Goal: Find specific page/section: Find specific page/section

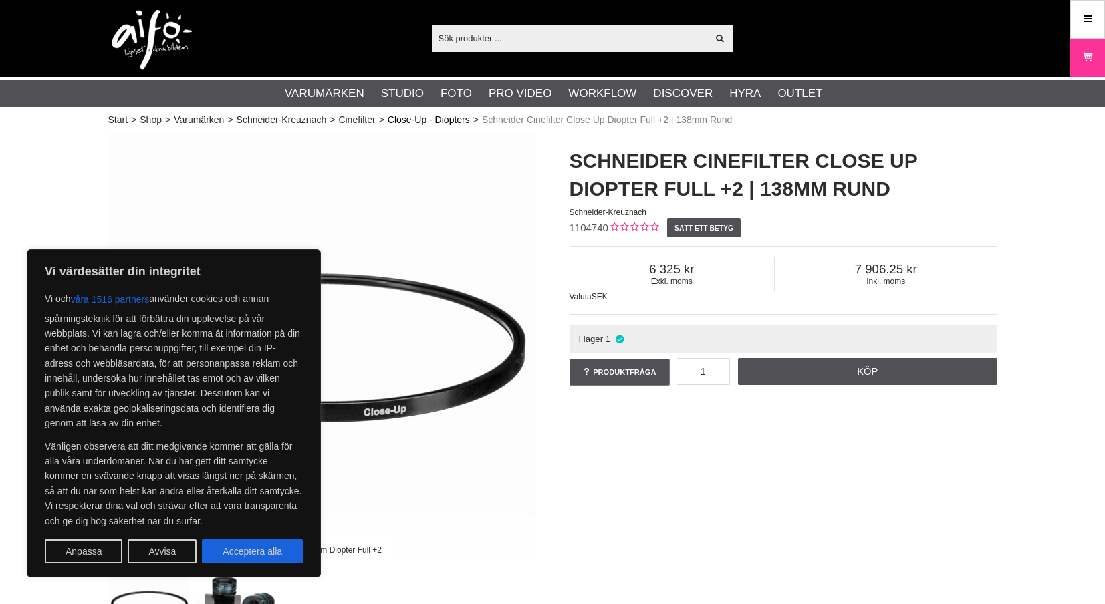
click at [464, 123] on link "Close-Up - Diopters" at bounding box center [429, 120] width 82 height 14
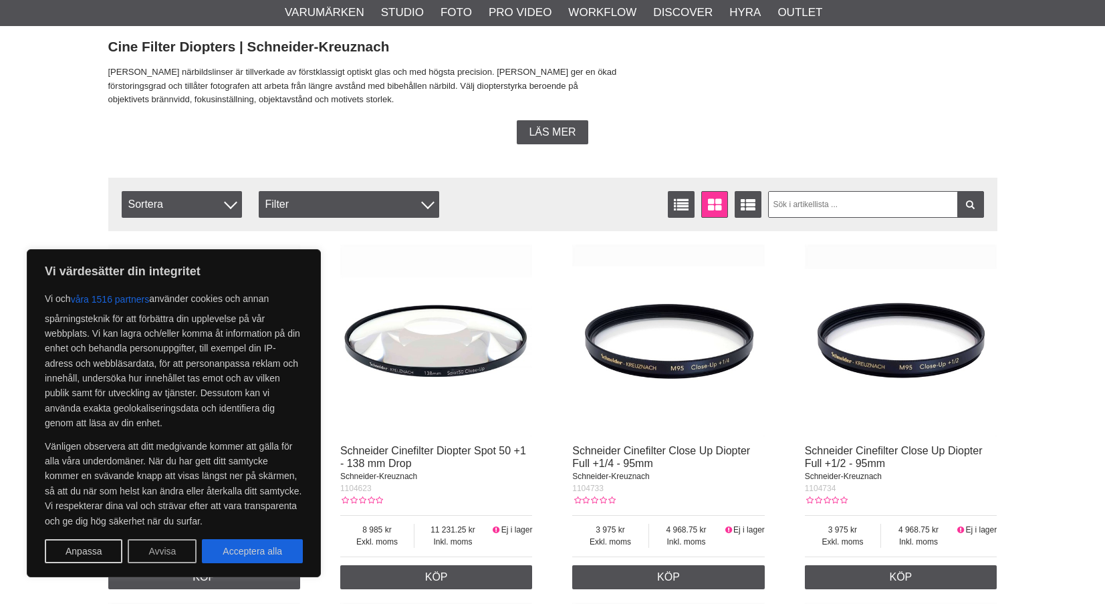
scroll to position [331, 0]
click at [166, 547] on button "Avvisa" at bounding box center [162, 551] width 69 height 24
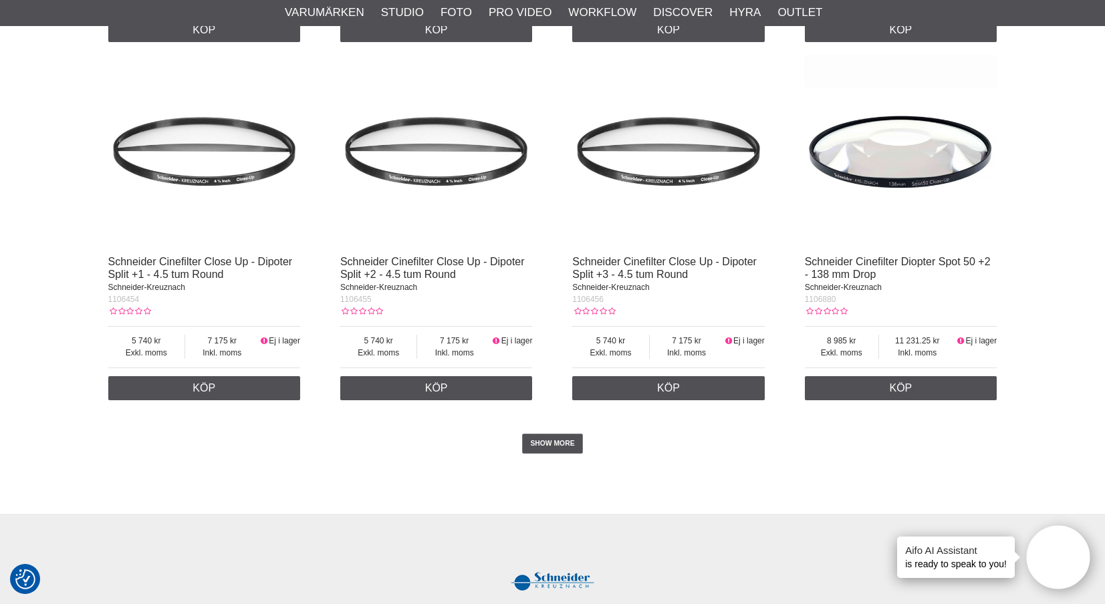
scroll to position [2721, 0]
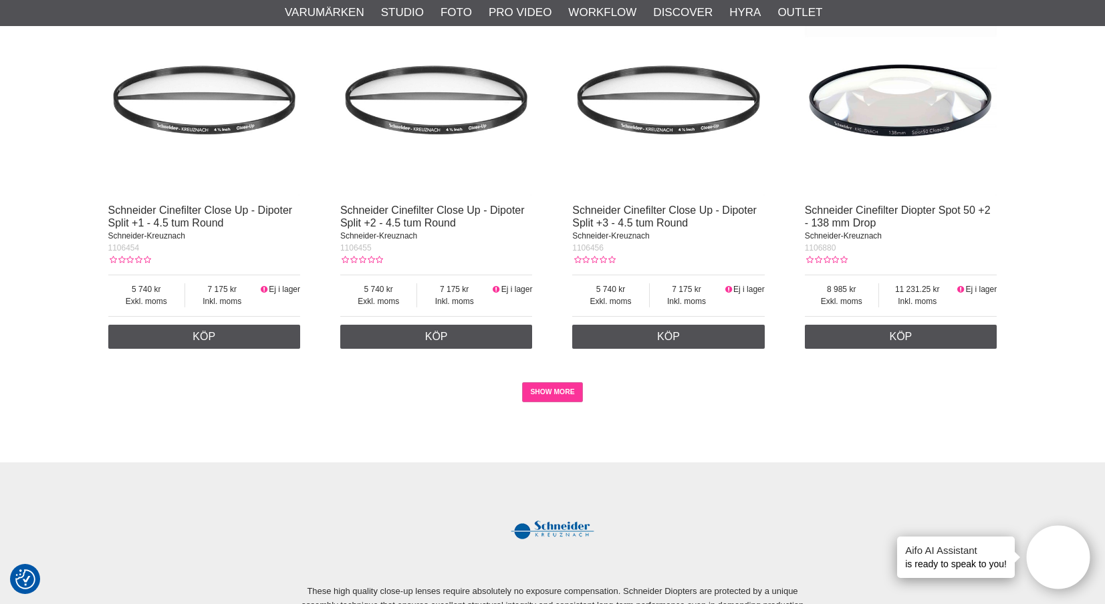
click at [539, 389] on link "SHOW MORE" at bounding box center [552, 392] width 61 height 20
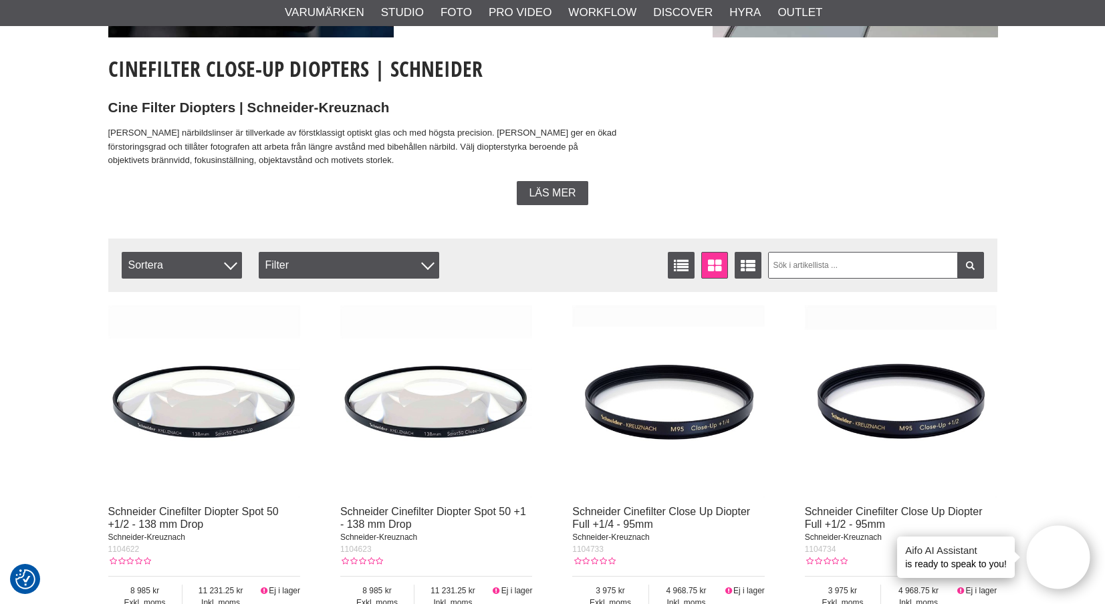
scroll to position [269, 0]
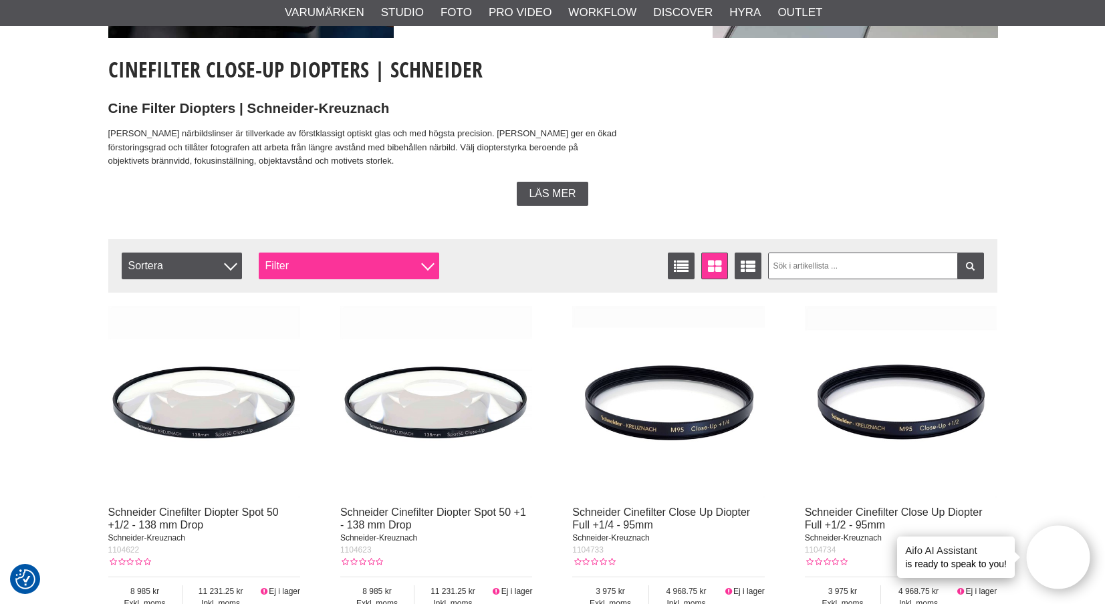
click at [354, 255] on div "Filter" at bounding box center [349, 266] width 180 height 27
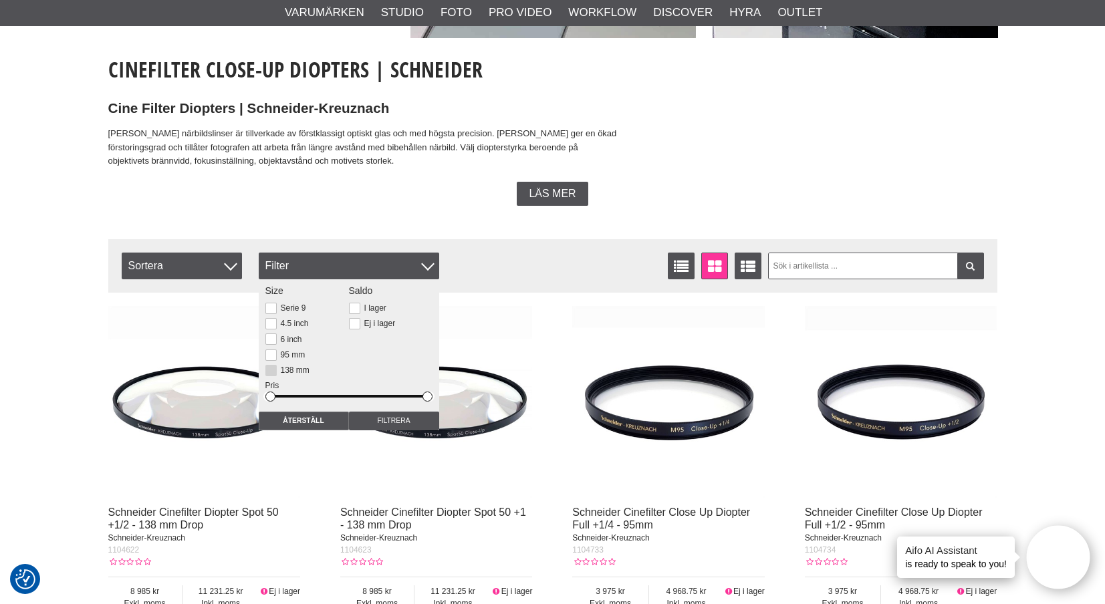
click at [297, 368] on label "138 mm" at bounding box center [293, 370] width 33 height 9
click at [0, 0] on input "138 mm" at bounding box center [0, 0] width 0 height 0
click at [432, 265] on div "Filter" at bounding box center [349, 266] width 180 height 27
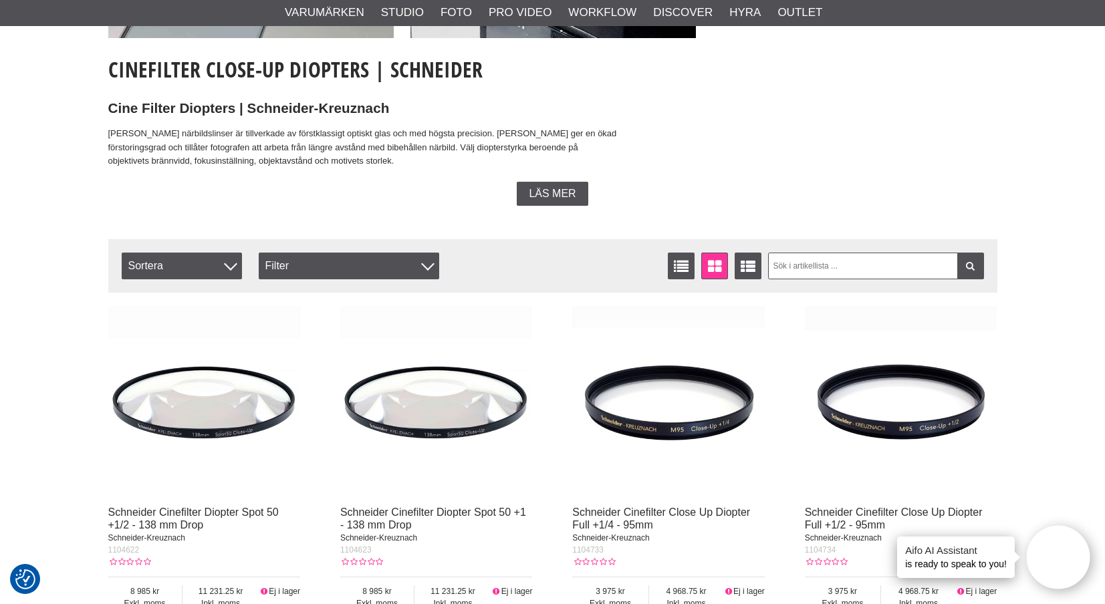
scroll to position [393, 0]
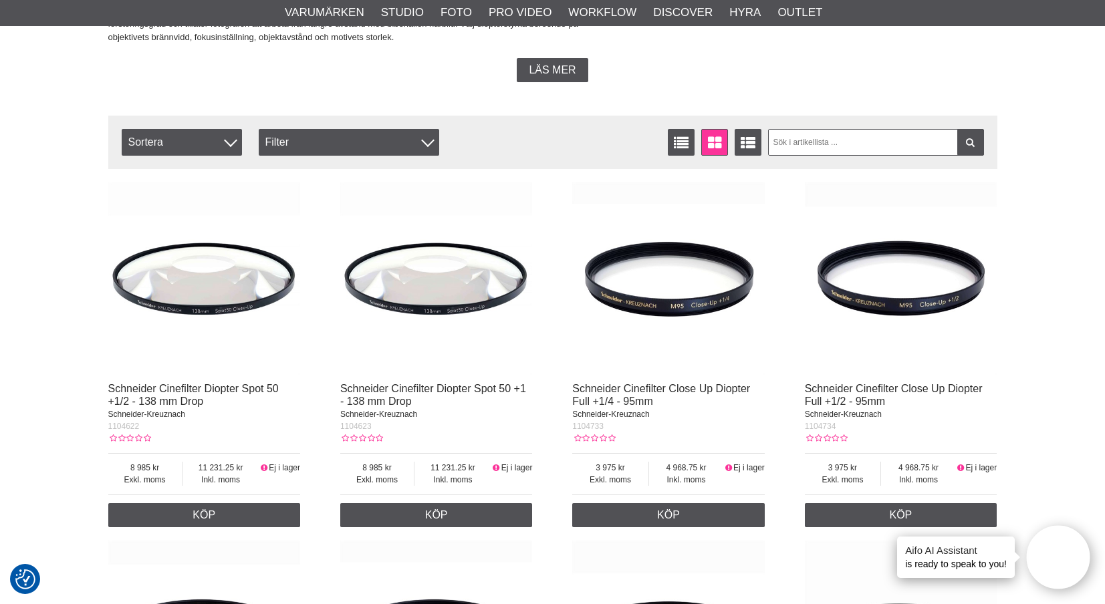
click at [455, 78] on div "Läs mer" at bounding box center [552, 70] width 889 height 24
click at [428, 141] on div at bounding box center [427, 140] width 13 height 13
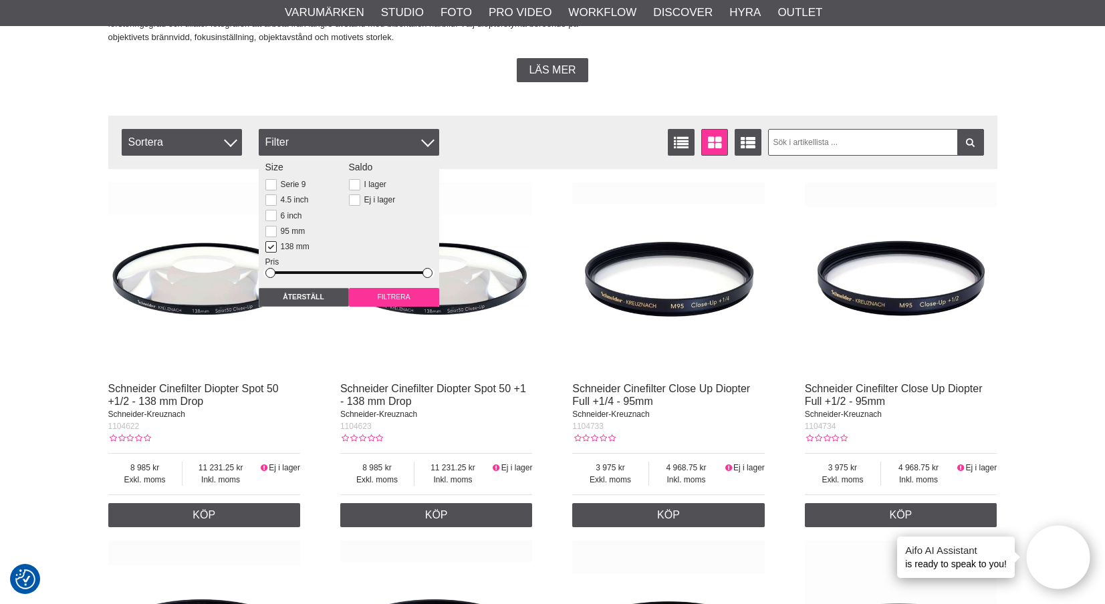
click at [384, 295] on input "Filtrera" at bounding box center [394, 297] width 90 height 19
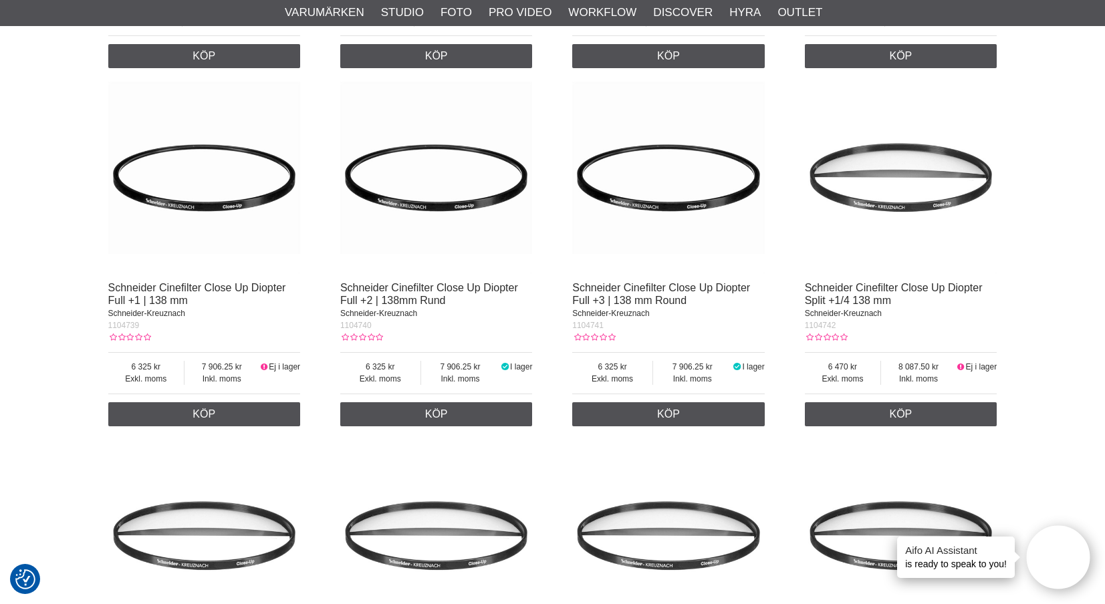
scroll to position [849, 0]
